Goal: Find specific page/section: Find specific page/section

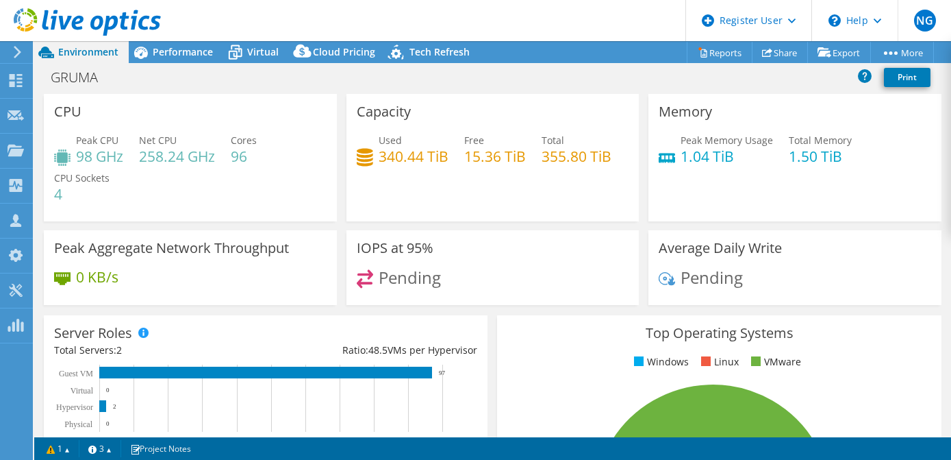
select select "USWest"
select select "USD"
click at [10, 53] on div at bounding box center [15, 52] width 15 height 12
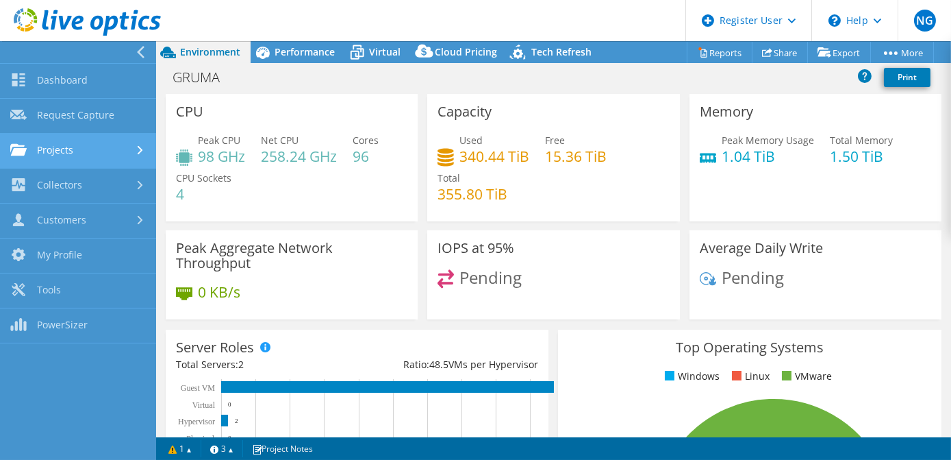
click at [73, 158] on link "Projects" at bounding box center [78, 151] width 156 height 35
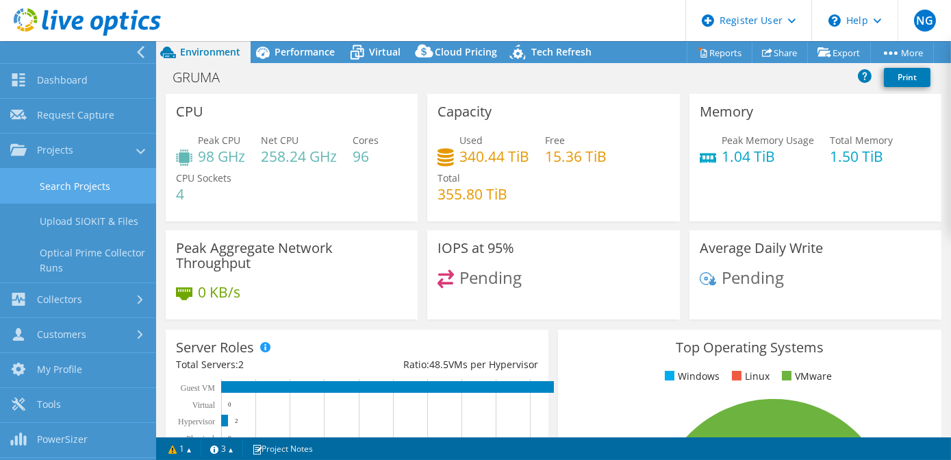
click at [95, 188] on link "Search Projects" at bounding box center [78, 185] width 156 height 35
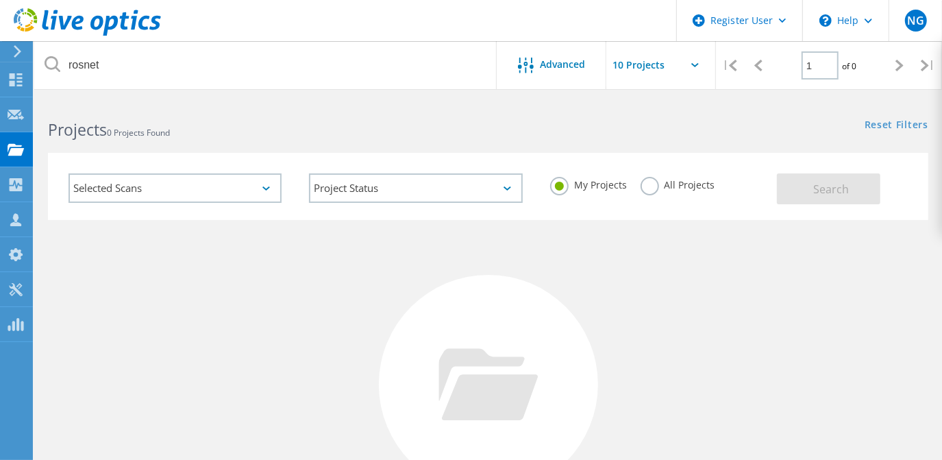
click at [52, 64] on div "rosnet" at bounding box center [265, 65] width 462 height 48
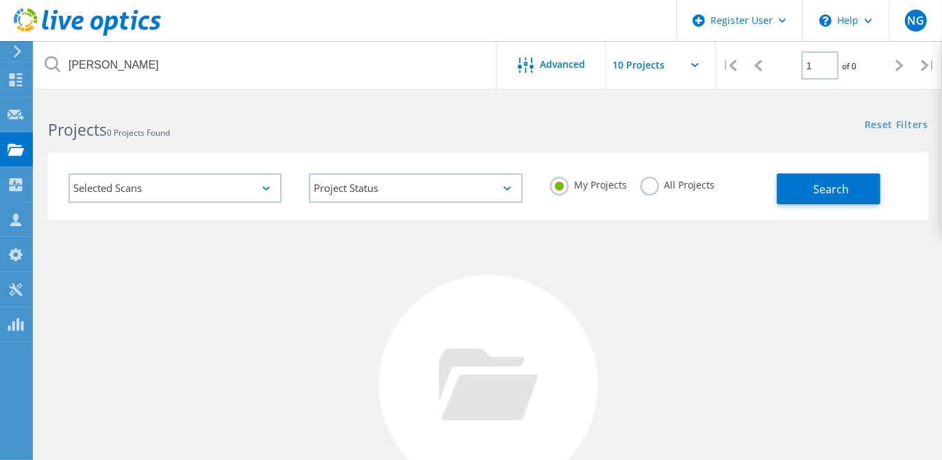
type input "gering"
click at [677, 186] on label "All Projects" at bounding box center [677, 183] width 75 height 13
click at [0, 0] on input "All Projects" at bounding box center [0, 0] width 0 height 0
click at [845, 209] on div "Selected Scans Project Status In Progress Complete Published Anonymous Archived…" at bounding box center [488, 186] width 880 height 67
click at [848, 197] on button "Search" at bounding box center [828, 188] width 103 height 31
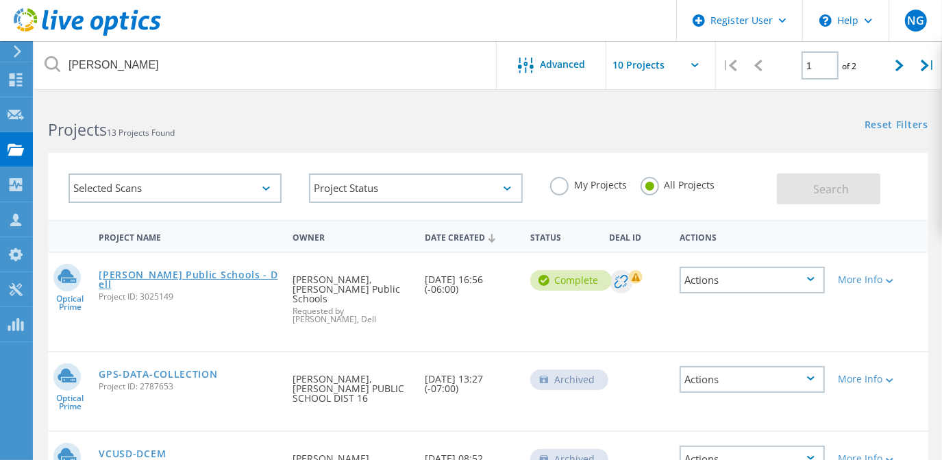
click at [225, 270] on link "Gering Public Schools - Dell" at bounding box center [189, 279] width 180 height 19
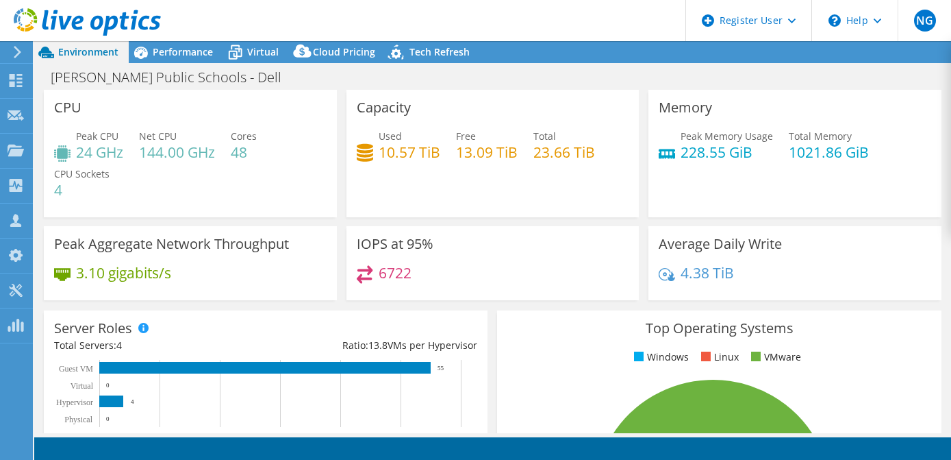
select select "USD"
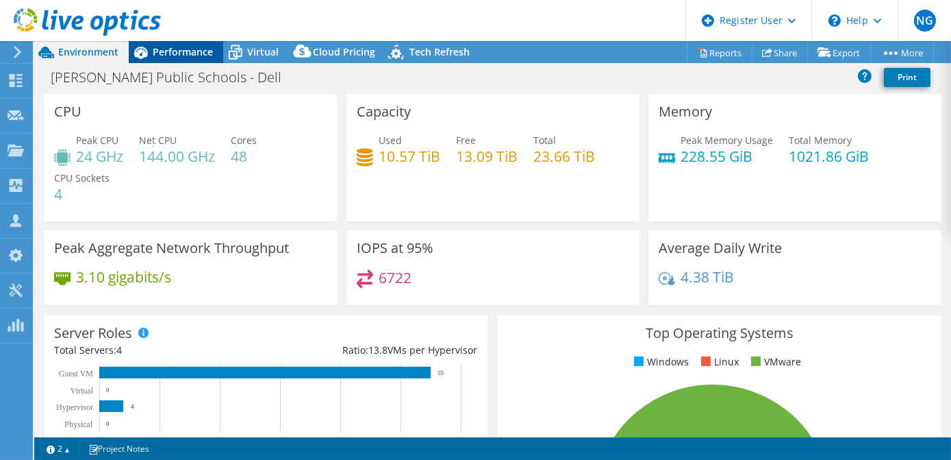
click at [190, 42] on div "Performance" at bounding box center [176, 52] width 95 height 22
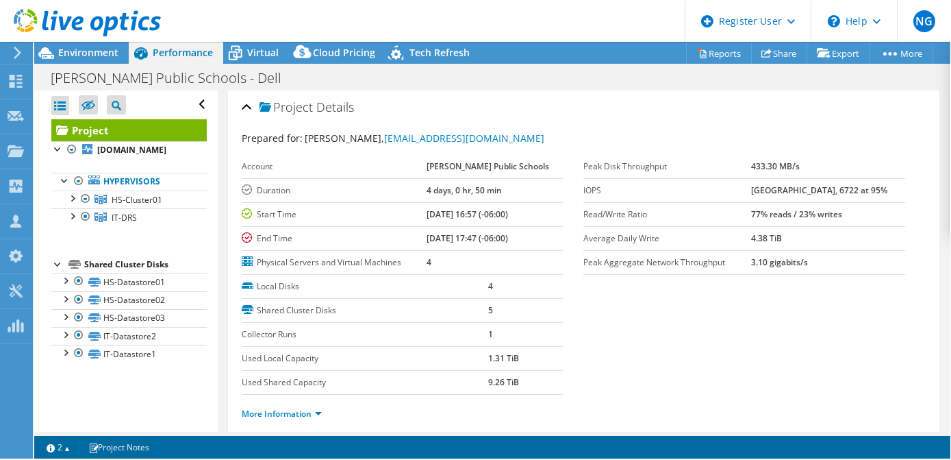
scroll to position [1, 0]
